Goal: Information Seeking & Learning: Learn about a topic

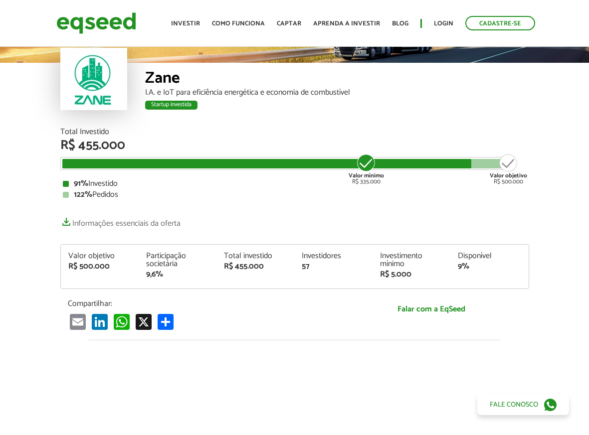
scroll to position [100, 0]
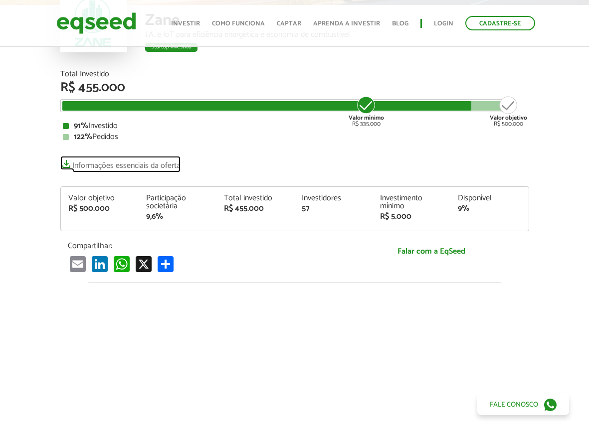
click at [126, 161] on link "Informações essenciais da oferta" at bounding box center [120, 163] width 120 height 14
